Goal: Task Accomplishment & Management: Manage account settings

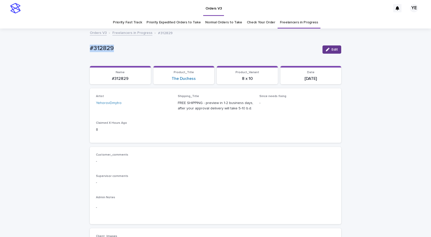
click at [326, 50] on icon "button" at bounding box center [328, 50] width 4 height 4
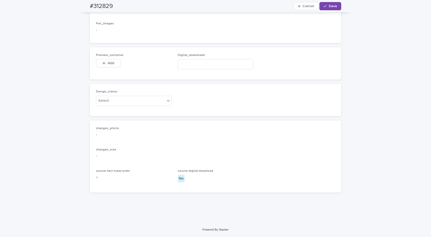
scroll to position [316, 0]
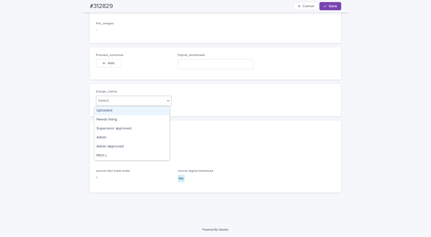
drag, startPoint x: 136, startPoint y: 99, endPoint x: 126, endPoint y: 107, distance: 12.4
click at [135, 100] on div "Select..." at bounding box center [130, 101] width 69 height 8
click at [115, 111] on div "Uploaded" at bounding box center [131, 110] width 75 height 9
click at [107, 67] on button "Add" at bounding box center [108, 63] width 25 height 8
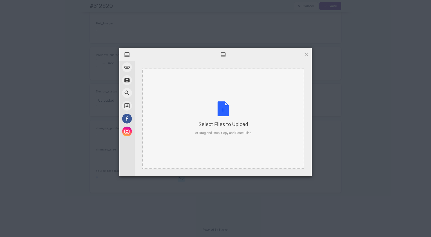
click at [230, 105] on div "Select Files to Upload or Drag and Drop, Copy and Paste Files" at bounding box center [223, 118] width 56 height 34
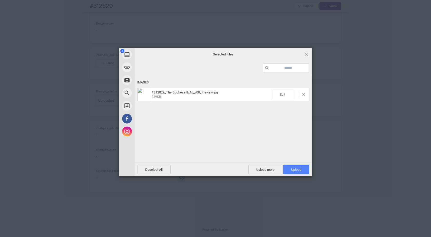
click at [298, 171] on span "Upload 1" at bounding box center [296, 170] width 26 height 10
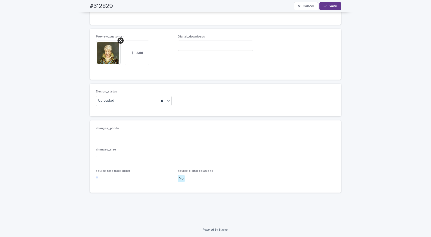
click at [327, 4] on button "Save" at bounding box center [331, 6] width 22 height 8
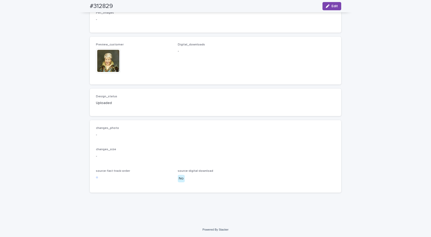
click at [110, 71] on img at bounding box center [108, 61] width 25 height 25
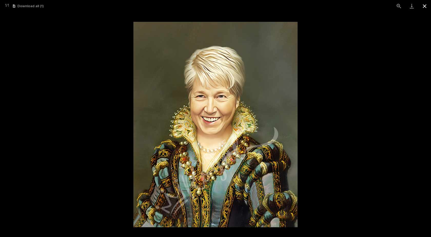
click at [423, 6] on button "Close gallery" at bounding box center [424, 6] width 13 height 12
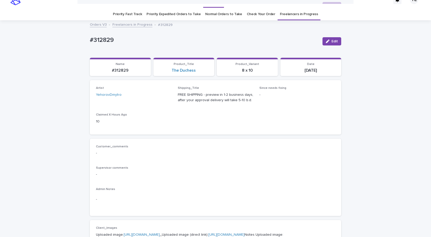
scroll to position [0, 0]
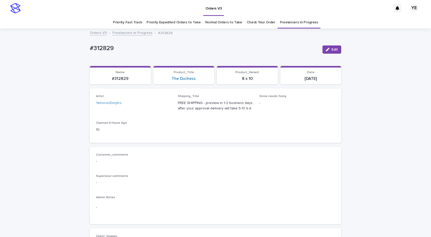
click at [131, 35] on link "Freelancers in Progress" at bounding box center [132, 33] width 40 height 6
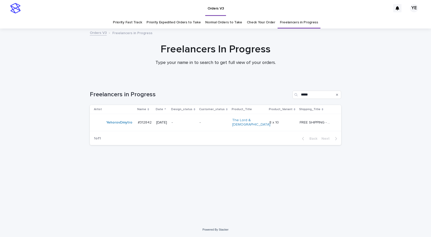
click at [117, 124] on div "YehorovDmytro" at bounding box center [119, 122] width 26 height 8
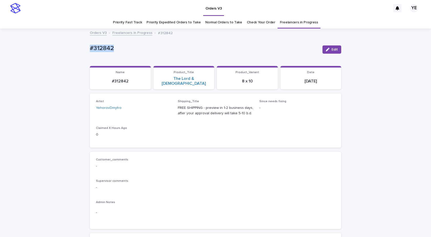
drag, startPoint x: 93, startPoint y: 52, endPoint x: 51, endPoint y: 72, distance: 46.8
copy p "#312842"
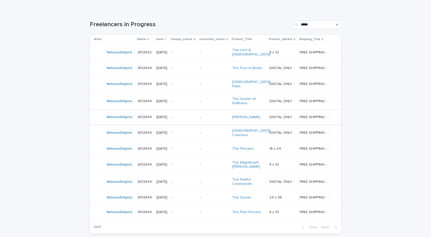
scroll to position [78, 0]
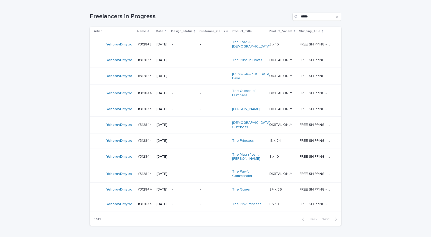
click at [123, 154] on div "YehorovDmytro" at bounding box center [114, 156] width 40 height 10
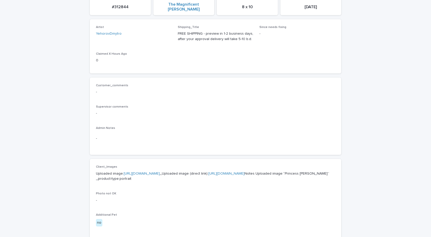
scroll to position [180, 0]
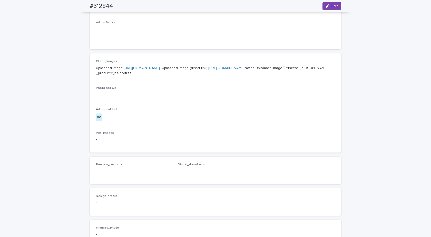
click at [160, 66] on link "https://cdn.shopify.com-uploadkit.app/s/files/1/0033/4807/0511/files/download.h…" at bounding box center [142, 68] width 36 height 4
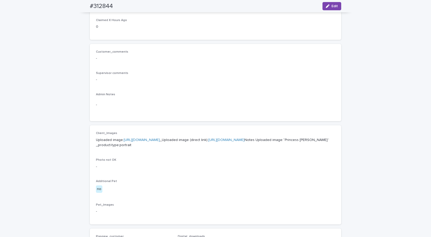
scroll to position [0, 0]
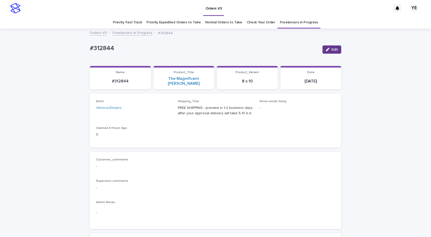
click at [333, 49] on span "Edit" at bounding box center [335, 50] width 6 height 4
click at [159, 108] on icon at bounding box center [161, 110] width 5 height 5
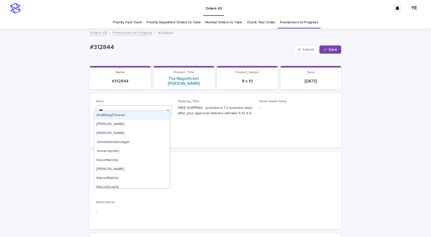
type input "****"
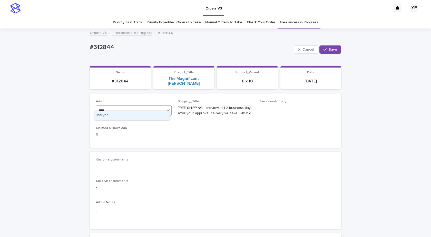
click at [135, 116] on div "Maryna" at bounding box center [131, 115] width 75 height 9
click at [325, 51] on button "Save" at bounding box center [331, 49] width 22 height 8
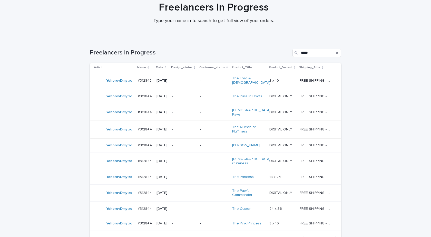
scroll to position [87, 0]
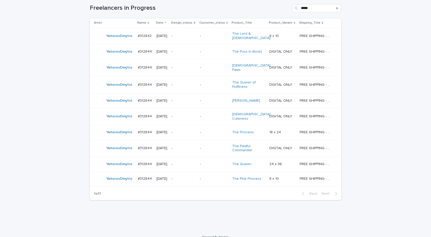
click at [126, 130] on td "YehorovDmytro" at bounding box center [113, 132] width 46 height 15
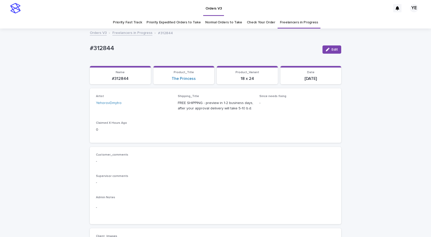
click at [332, 48] on span "Edit" at bounding box center [335, 50] width 6 height 4
click at [161, 106] on icon at bounding box center [161, 105] width 5 height 5
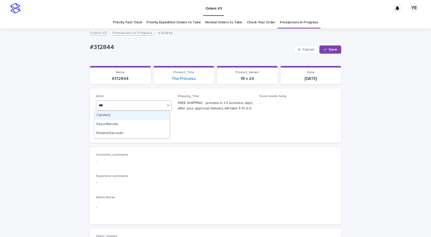
type input "****"
click at [132, 115] on div "RolaineSanJuan" at bounding box center [131, 115] width 75 height 9
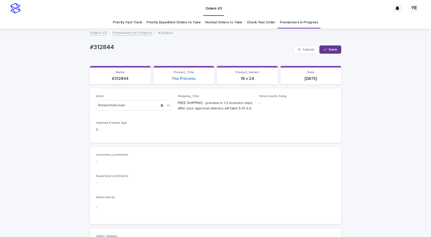
drag, startPoint x: 328, startPoint y: 47, endPoint x: 329, endPoint y: 50, distance: 2.9
click at [329, 48] on span "Save" at bounding box center [333, 50] width 8 height 4
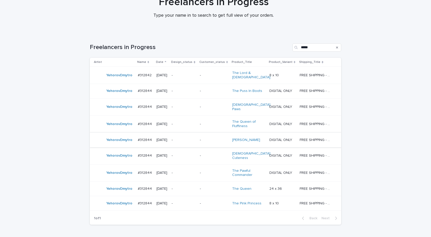
scroll to position [72, 0]
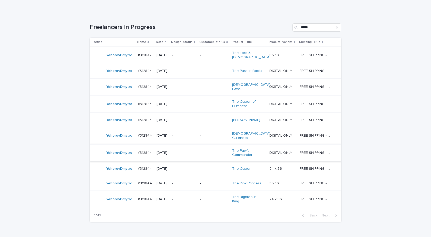
scroll to position [87, 0]
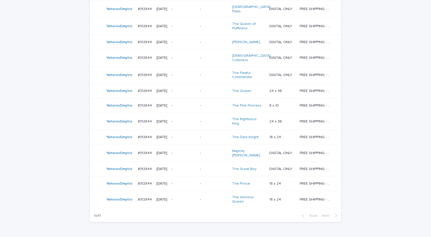
scroll to position [152, 0]
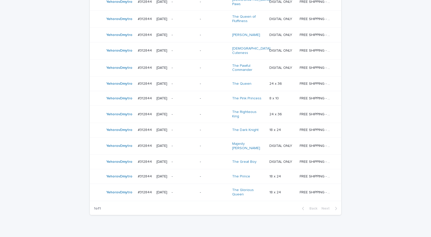
click at [116, 110] on div "YehorovDmytro" at bounding box center [114, 114] width 40 height 10
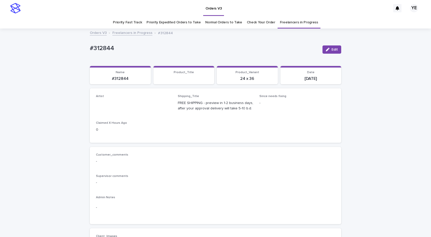
scroll to position [154, 0]
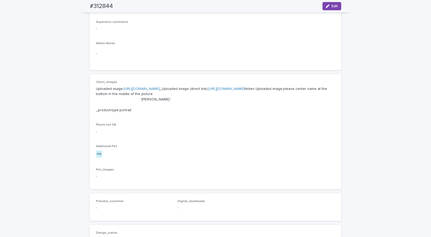
click at [183, 87] on p "Uploaded image: https://cdn.shopify.com-uploadkit.app/s/files/1/0033/4807/0511/…" at bounding box center [215, 99] width 239 height 27
click at [160, 89] on link "https://cdn.shopify.com-uploadkit.app/s/files/1/0033/4807/0511/files/download.h…" at bounding box center [142, 89] width 36 height 4
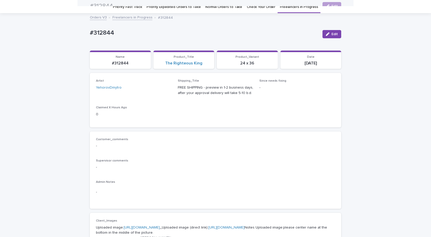
scroll to position [0, 0]
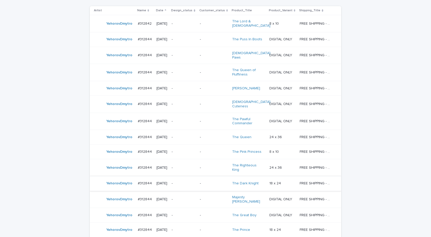
scroll to position [160, 0]
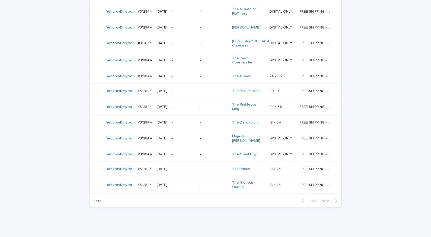
click at [117, 180] on div "YehorovDmytro" at bounding box center [114, 185] width 40 height 10
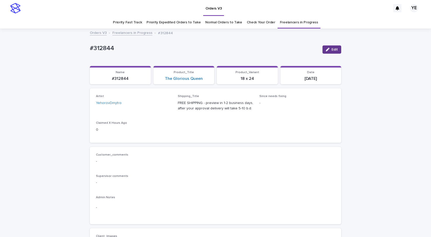
click at [327, 48] on icon "button" at bounding box center [328, 50] width 4 height 4
click at [161, 104] on icon at bounding box center [162, 105] width 2 height 3
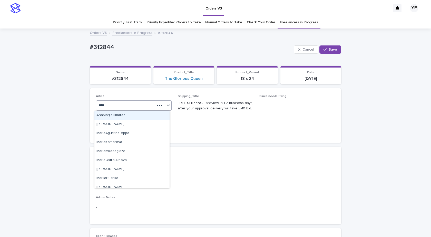
type input "*****"
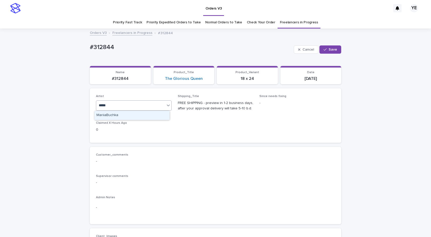
click at [121, 118] on div "MariiaBuchka" at bounding box center [131, 115] width 75 height 9
click at [331, 52] on button "Save" at bounding box center [331, 49] width 22 height 8
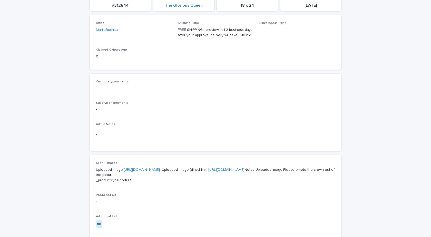
scroll to position [128, 0]
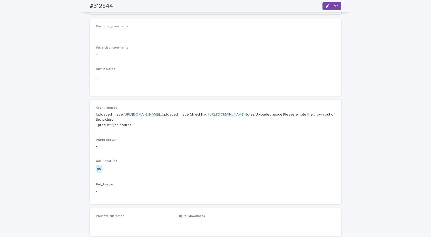
click at [157, 114] on link "https://cdn.shopify.com-uploadkit.app/s/files/1/0033/4807/0511/files/download.h…" at bounding box center [142, 115] width 36 height 4
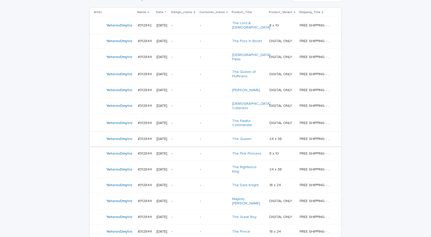
scroll to position [145, 0]
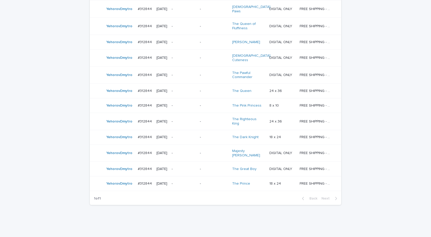
click at [121, 179] on div "YehorovDmytro" at bounding box center [119, 183] width 26 height 8
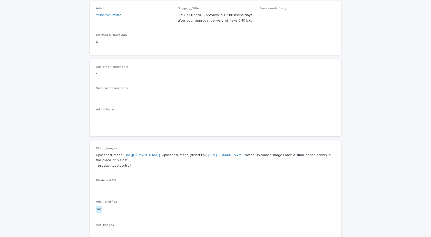
scroll to position [180, 0]
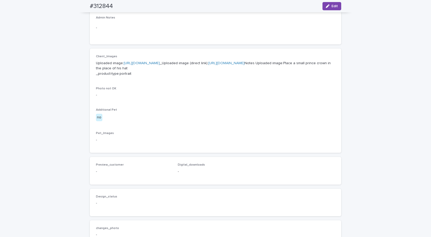
click at [151, 62] on link "https://cdn.shopify.com-uploadkit.app/s/files/1/0033/4807/0511/files/download.h…" at bounding box center [142, 63] width 36 height 4
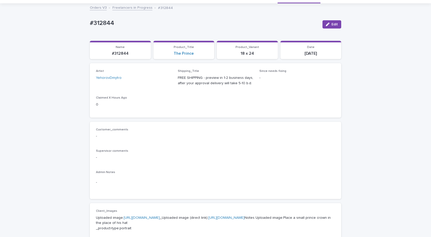
scroll to position [0, 0]
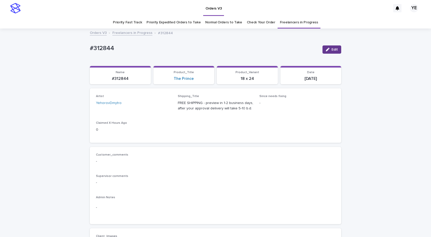
click at [328, 50] on icon "button" at bounding box center [328, 50] width 4 height 4
click at [160, 104] on icon at bounding box center [161, 105] width 5 height 5
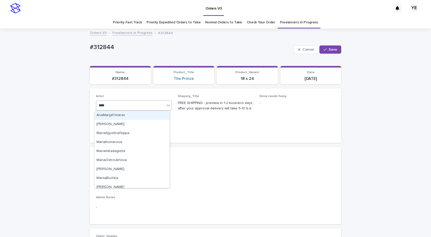
type input "*****"
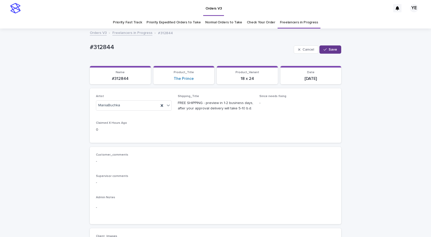
click at [332, 52] on button "Save" at bounding box center [331, 49] width 22 height 8
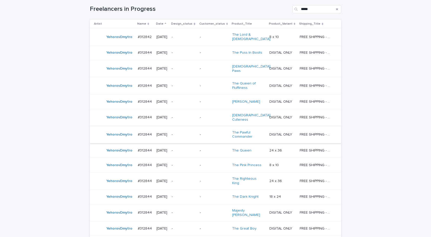
scroll to position [130, 0]
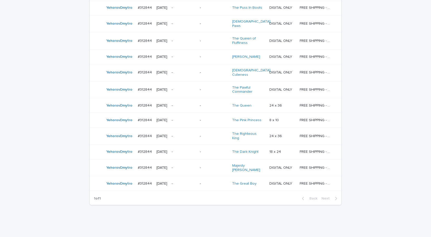
click at [124, 148] on div "YehorovDmytro" at bounding box center [119, 152] width 26 height 8
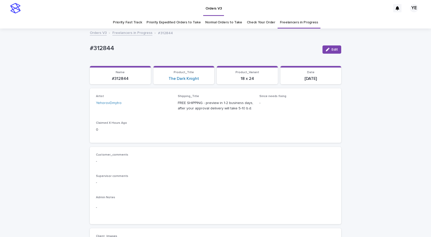
scroll to position [180, 0]
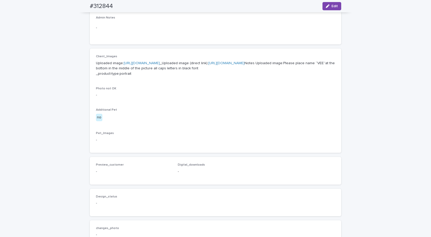
click at [159, 62] on link "https://cdn.shopify.com-uploadkit.app/s/files/1/0033/4807/0511/files/download.h…" at bounding box center [142, 63] width 36 height 4
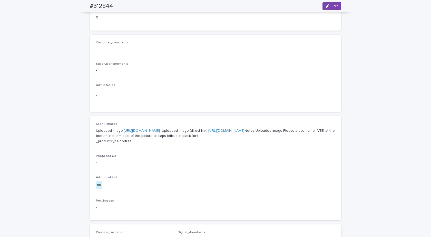
scroll to position [26, 0]
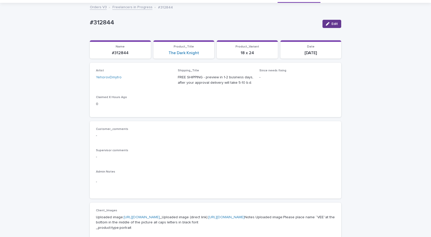
click at [335, 24] on span "Edit" at bounding box center [335, 24] width 6 height 4
click at [160, 78] on icon at bounding box center [161, 79] width 5 height 5
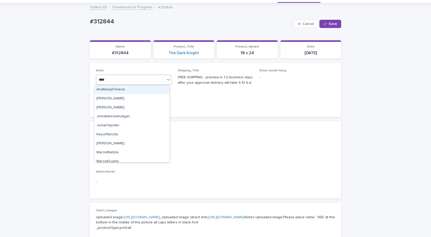
type input "*****"
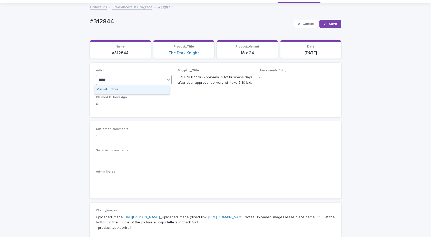
drag, startPoint x: 128, startPoint y: 90, endPoint x: 132, endPoint y: 89, distance: 4.5
click at [128, 90] on div "MariiaBuchka" at bounding box center [131, 89] width 75 height 9
click at [332, 24] on span "Save" at bounding box center [333, 24] width 8 height 4
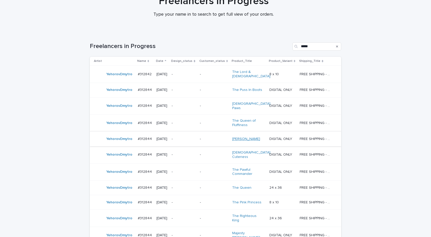
scroll to position [103, 0]
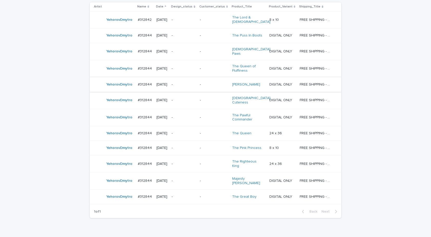
click at [120, 144] on div "YehorovDmytro" at bounding box center [119, 148] width 26 height 8
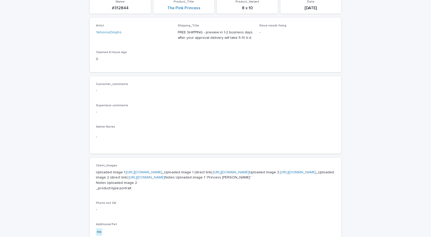
scroll to position [180, 0]
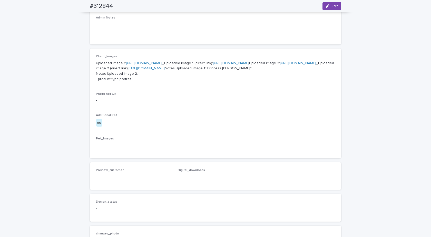
click at [162, 62] on link "https://cdn.shopify.com-uploadkit.app/s/files/1/0033/4807/0511/files/download.h…" at bounding box center [144, 63] width 36 height 4
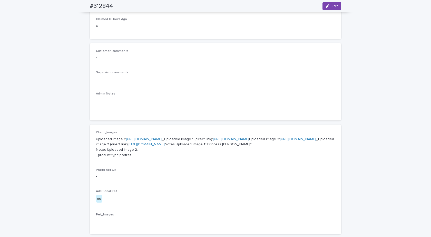
scroll to position [26, 0]
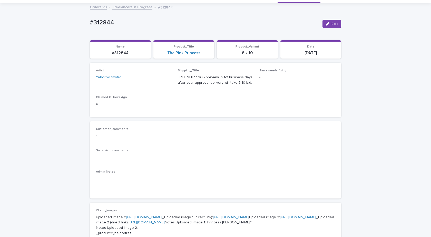
click at [333, 22] on span "Edit" at bounding box center [335, 24] width 6 height 4
click at [161, 79] on icon at bounding box center [162, 80] width 2 height 3
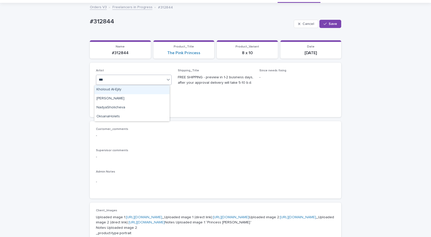
type input "****"
click at [126, 89] on div "OksanaHolets" at bounding box center [131, 89] width 75 height 9
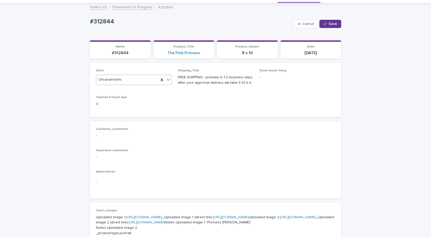
click at [332, 20] on button "Save" at bounding box center [331, 24] width 22 height 8
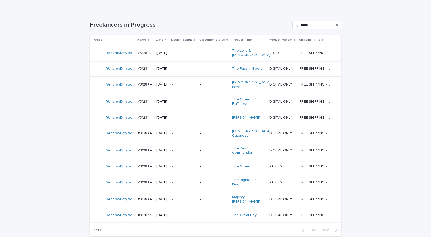
scroll to position [77, 0]
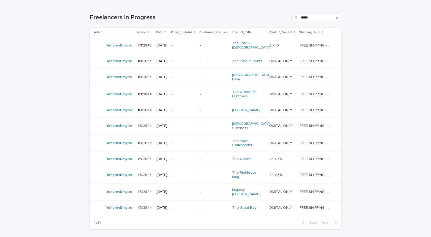
click at [136, 64] on td "#312844 #312844" at bounding box center [145, 61] width 19 height 15
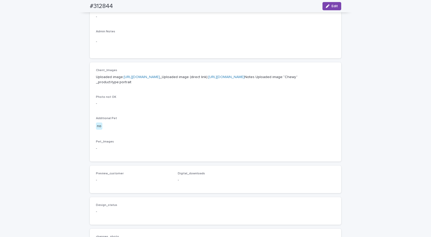
scroll to position [231, 0]
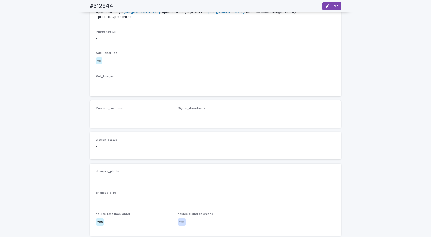
click at [155, 14] on link "https://cdn.shopify.com-uploadkit.app/s/files/1/0033/4807/0511/files/download.h…" at bounding box center [142, 12] width 36 height 4
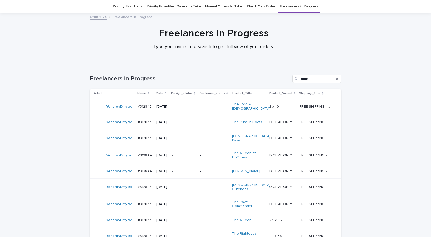
scroll to position [16, 0]
click at [118, 138] on div "YehorovDmytro" at bounding box center [119, 137] width 26 height 8
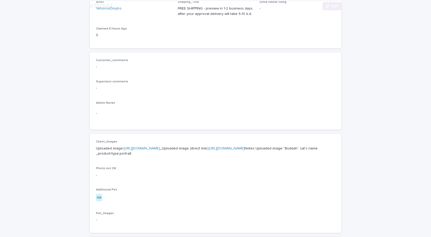
scroll to position [103, 0]
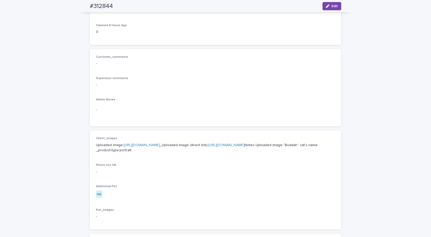
click at [160, 143] on link "https://cdn.shopify.com-uploadkit.app/s/files/1/0033/4807/0511/files/download.h…" at bounding box center [142, 145] width 36 height 4
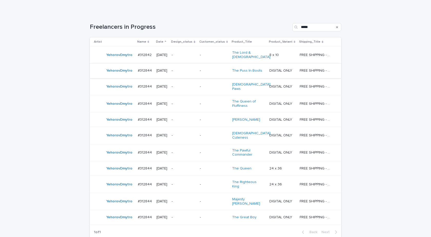
scroll to position [101, 0]
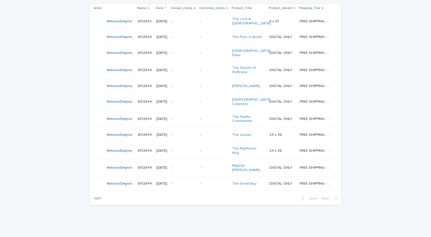
click at [116, 71] on td "YehorovDmytro" at bounding box center [113, 70] width 46 height 17
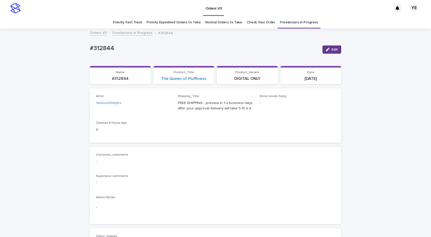
click at [328, 46] on button "Edit" at bounding box center [332, 49] width 19 height 8
click at [161, 105] on icon at bounding box center [162, 105] width 2 height 3
type input "****"
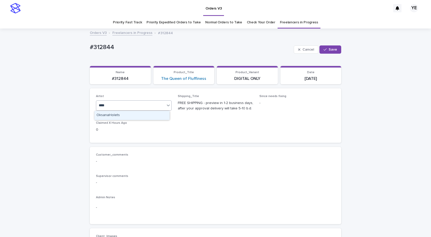
click at [103, 116] on div "OksanaHolets" at bounding box center [131, 115] width 75 height 9
click at [324, 49] on icon "button" at bounding box center [325, 50] width 3 height 4
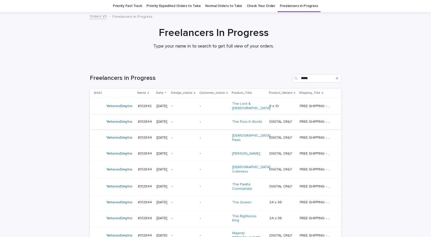
scroll to position [84, 0]
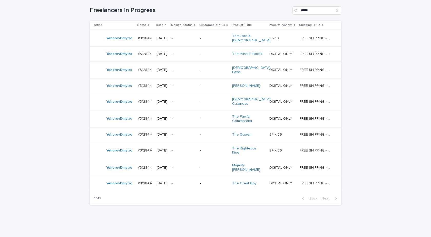
click at [118, 84] on div "YehorovDmytro" at bounding box center [119, 86] width 26 height 8
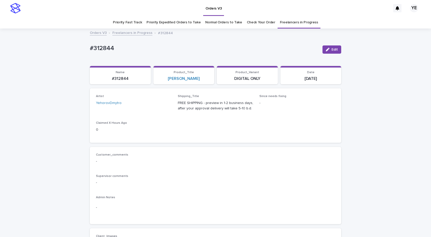
scroll to position [154, 0]
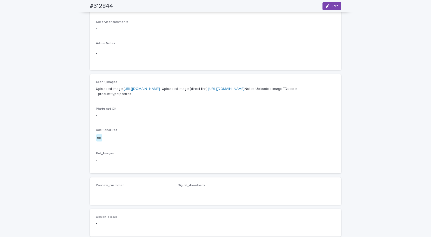
click at [160, 88] on link "https://cdn.shopify.com-uploadkit.app/s/files/1/0033/4807/0511/files/download.h…" at bounding box center [142, 89] width 36 height 4
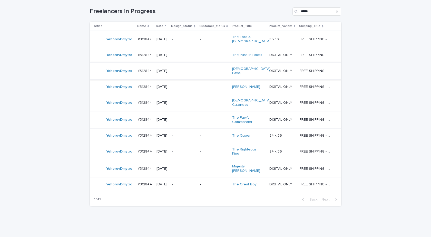
scroll to position [84, 0]
click at [122, 101] on td "YehorovDmytro" at bounding box center [113, 101] width 46 height 17
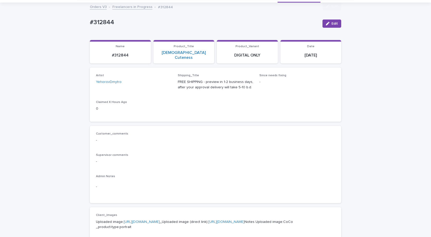
scroll to position [154, 0]
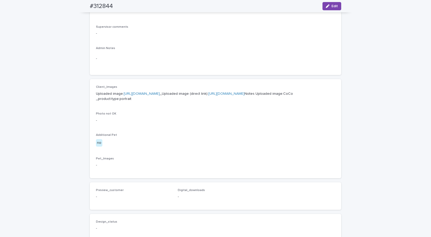
click at [148, 92] on link "https://cdn.shopify.com-uploadkit.app/s/files/1/0033/4807/0511/files/download.h…" at bounding box center [142, 94] width 36 height 4
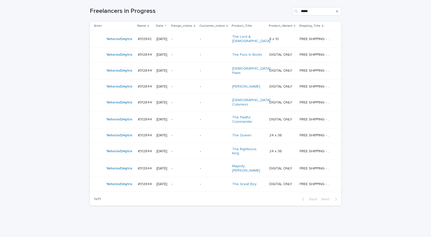
scroll to position [84, 0]
click at [119, 117] on td "YehorovDmytro" at bounding box center [113, 118] width 46 height 17
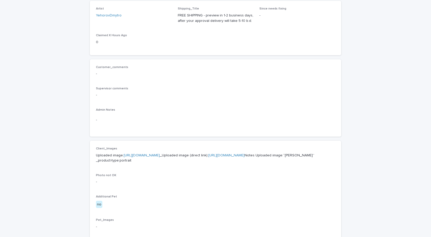
scroll to position [180, 0]
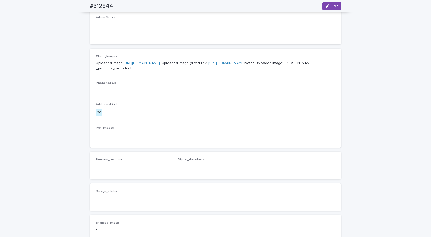
click at [176, 65] on p "Uploaded image: https://cdn.shopify.com-uploadkit.app/s/files/1/0033/4807/0511/…" at bounding box center [215, 66] width 239 height 11
click at [160, 63] on link "https://cdn.shopify.com-uploadkit.app/s/files/1/0033/4807/0511/files/download.h…" at bounding box center [142, 63] width 36 height 4
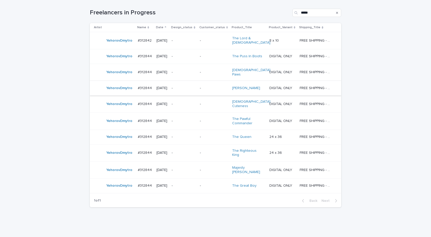
scroll to position [84, 0]
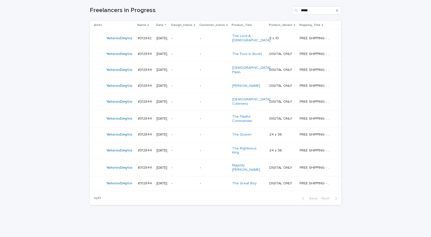
click at [116, 132] on div "YehorovDmytro" at bounding box center [114, 135] width 40 height 10
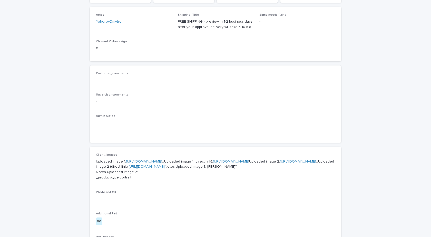
scroll to position [154, 0]
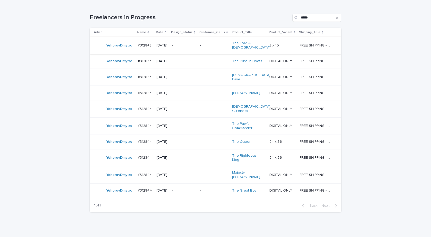
scroll to position [84, 0]
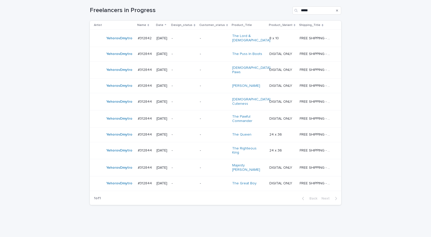
click at [113, 147] on td "YehorovDmytro" at bounding box center [113, 150] width 46 height 17
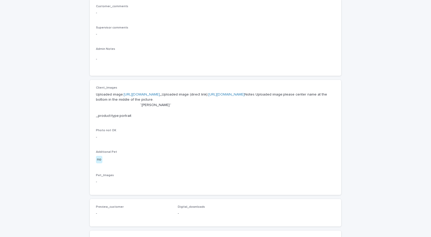
scroll to position [196, 0]
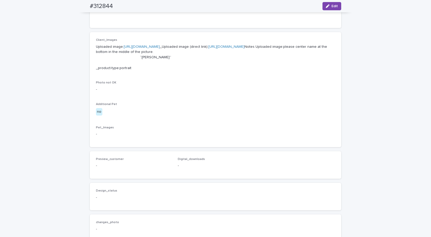
click at [160, 46] on link "https://cdn.shopify.com-uploadkit.app/s/files/1/0033/4807/0511/files/download.h…" at bounding box center [142, 47] width 36 height 4
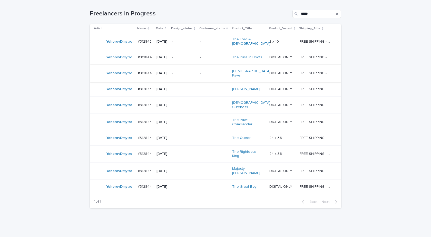
scroll to position [84, 0]
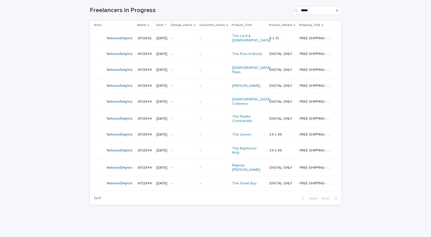
click at [116, 164] on div "YehorovDmytro" at bounding box center [119, 168] width 26 height 8
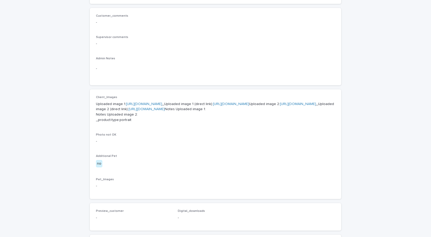
scroll to position [154, 0]
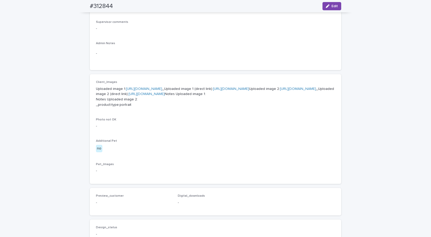
click at [280, 91] on link "https://cdn.shopify.com-uploadkit.app/s/files/1/0033/4807/0511/files/download.h…" at bounding box center [298, 89] width 36 height 4
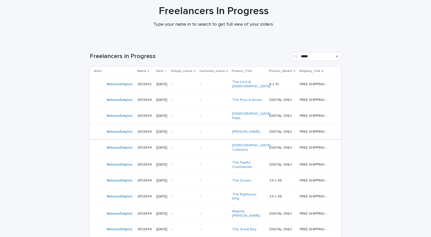
scroll to position [84, 0]
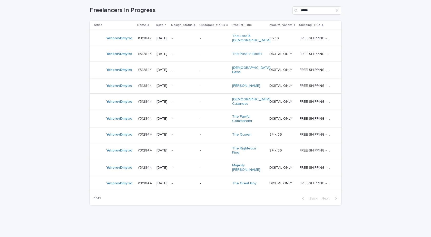
click at [111, 179] on div "YehorovDmytro" at bounding box center [119, 183] width 26 height 8
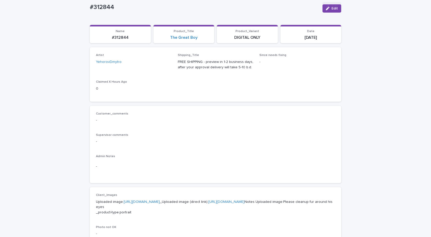
scroll to position [180, 0]
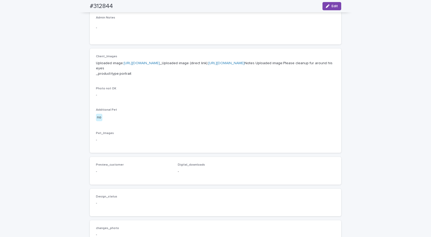
click at [160, 61] on link "https://cdn.shopify.com-uploadkit.app/s/files/1/0033/4807/0511/files/download.h…" at bounding box center [142, 63] width 36 height 4
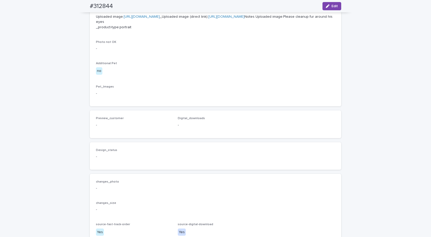
scroll to position [121, 0]
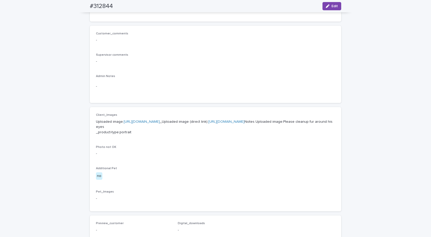
click at [160, 122] on link "https://cdn.shopify.com-uploadkit.app/s/files/1/0033/4807/0511/files/download.h…" at bounding box center [142, 122] width 36 height 4
drag, startPoint x: 194, startPoint y: 149, endPoint x: 132, endPoint y: 149, distance: 62.1
click at [132, 135] on p "Uploaded image: https://cdn.shopify.com-uploadkit.app/s/files/1/0033/4807/0511/…" at bounding box center [215, 127] width 239 height 16
copy p "Please cleanup fur around his eyes"
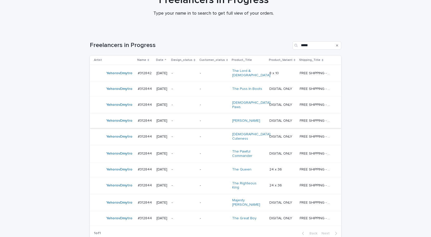
scroll to position [84, 0]
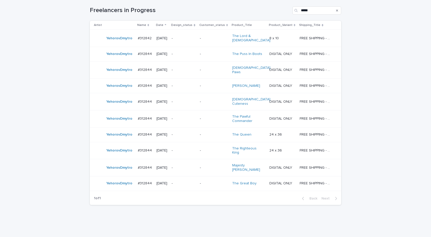
click at [127, 178] on div "YehorovDmytro" at bounding box center [114, 183] width 40 height 10
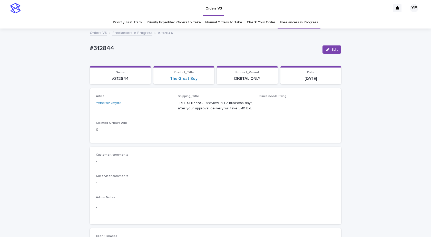
click at [332, 48] on span "Edit" at bounding box center [335, 50] width 6 height 4
click at [161, 105] on icon at bounding box center [161, 105] width 5 height 5
type input "*"
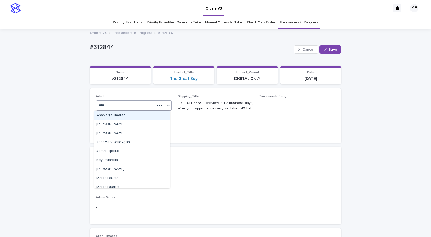
type input "*****"
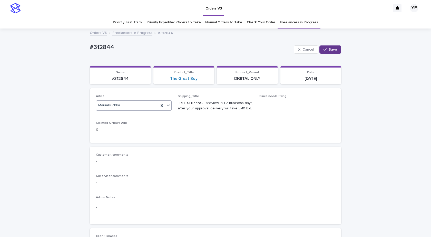
click at [328, 52] on button "Save" at bounding box center [331, 49] width 22 height 8
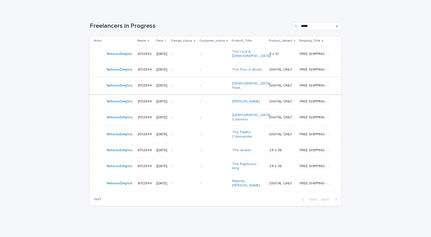
scroll to position [70, 0]
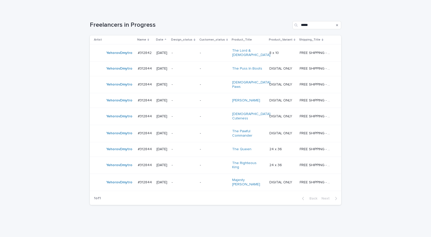
click at [122, 177] on div "YehorovDmytro" at bounding box center [114, 182] width 40 height 10
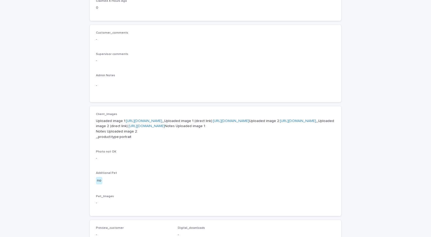
scroll to position [170, 0]
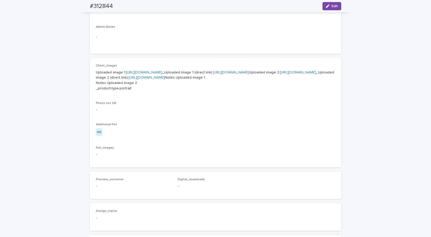
click at [162, 72] on link "https://cdn.shopify.com-uploadkit.app/s/files/1/0033/4807/0511/files/download.h…" at bounding box center [144, 73] width 36 height 4
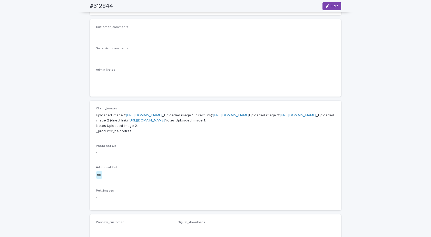
scroll to position [0, 0]
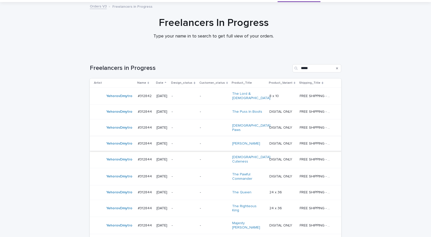
scroll to position [42, 0]
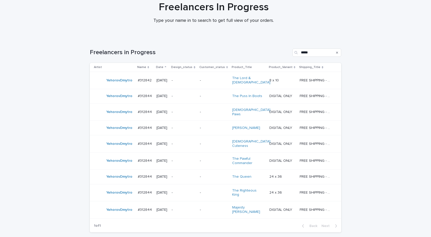
click at [127, 99] on div "YehorovDmytro" at bounding box center [114, 96] width 40 height 10
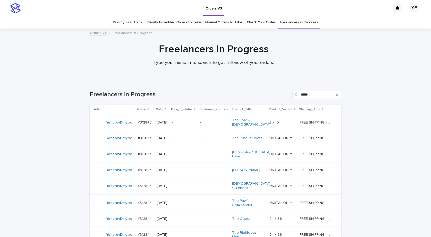
scroll to position [16, 0]
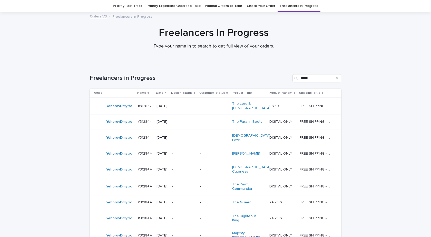
click at [102, 124] on div "YehorovDmytro" at bounding box center [114, 122] width 40 height 10
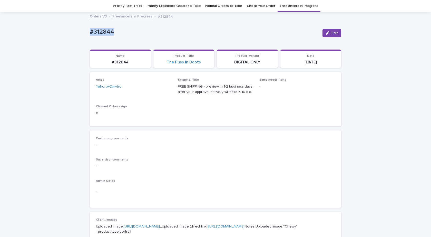
drag, startPoint x: 106, startPoint y: 31, endPoint x: 51, endPoint y: 30, distance: 54.7
copy p "#312844"
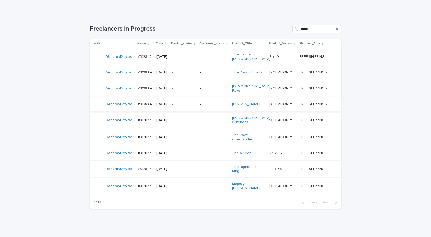
scroll to position [70, 0]
